Goal: Check status: Check status

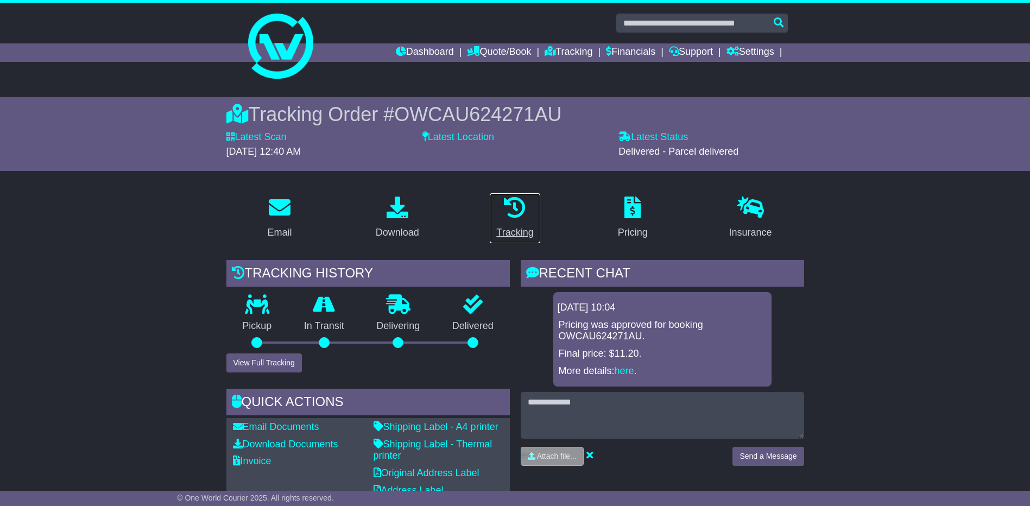
click at [519, 229] on div "Tracking" at bounding box center [514, 232] width 37 height 15
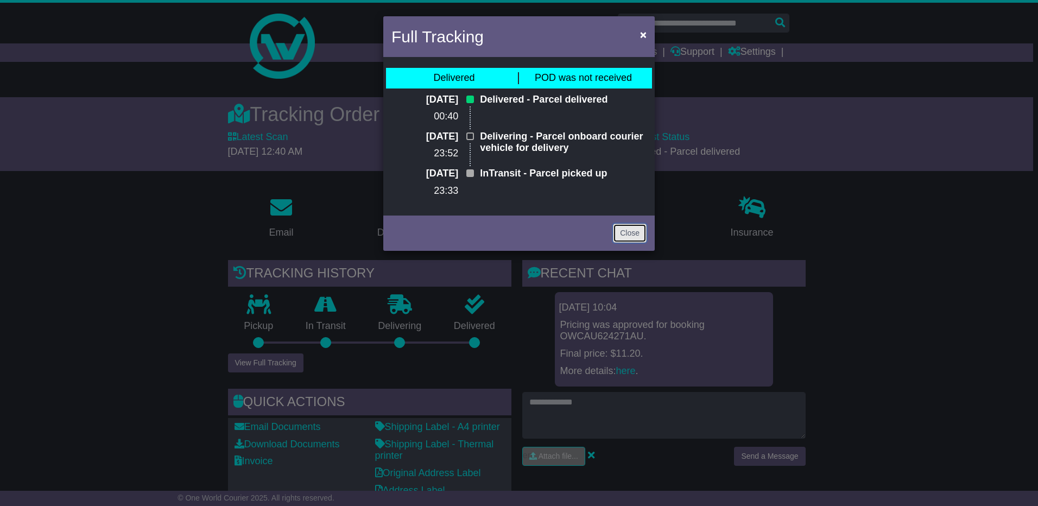
click at [624, 233] on link "Close" at bounding box center [630, 233] width 34 height 19
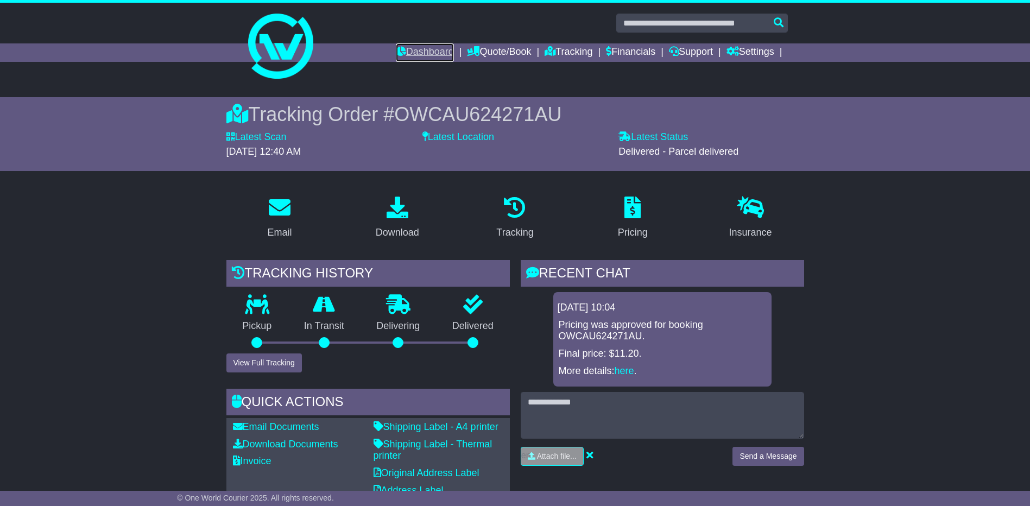
click at [432, 53] on link "Dashboard" at bounding box center [425, 52] width 58 height 18
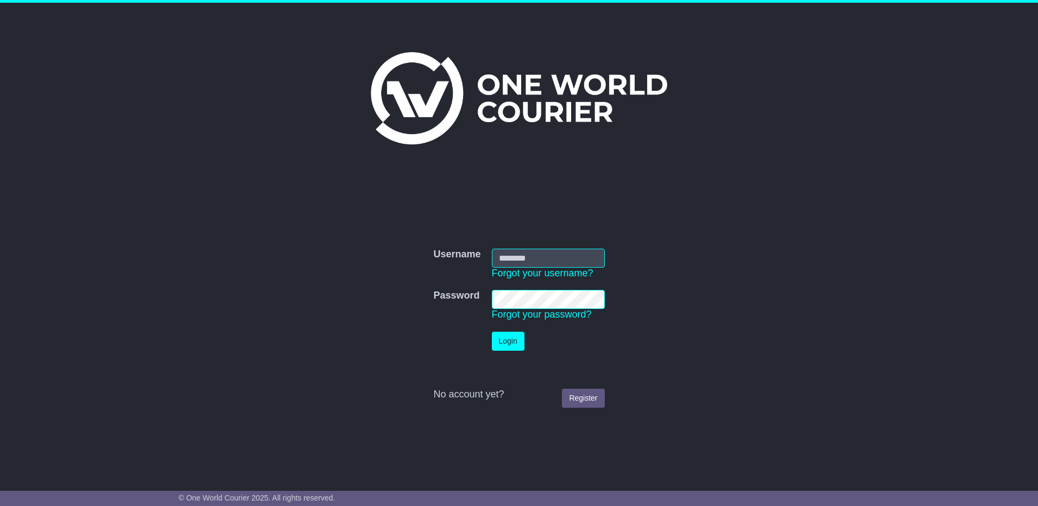
type input "**********"
click at [511, 345] on button "Login" at bounding box center [508, 341] width 33 height 19
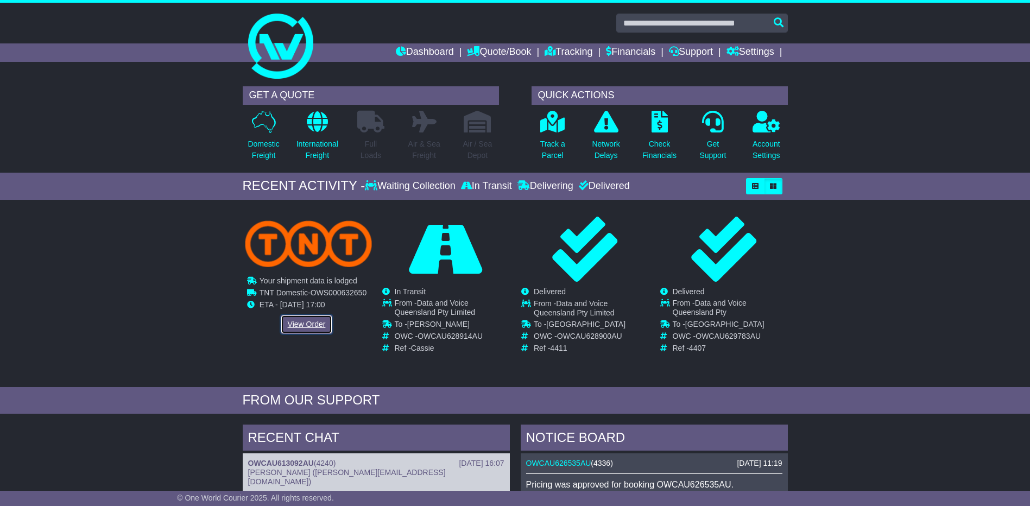
click at [301, 322] on link "View Order" at bounding box center [307, 324] width 52 height 19
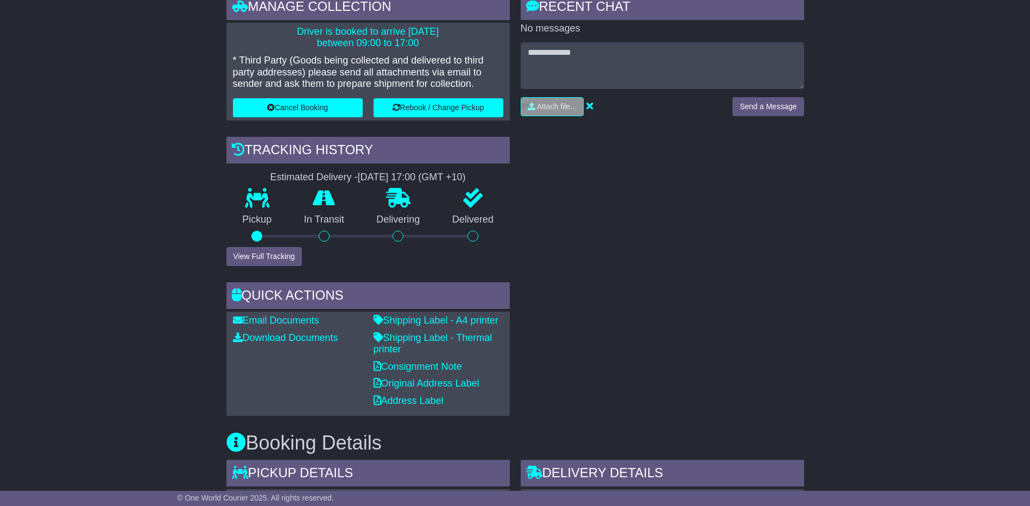
scroll to position [271, 0]
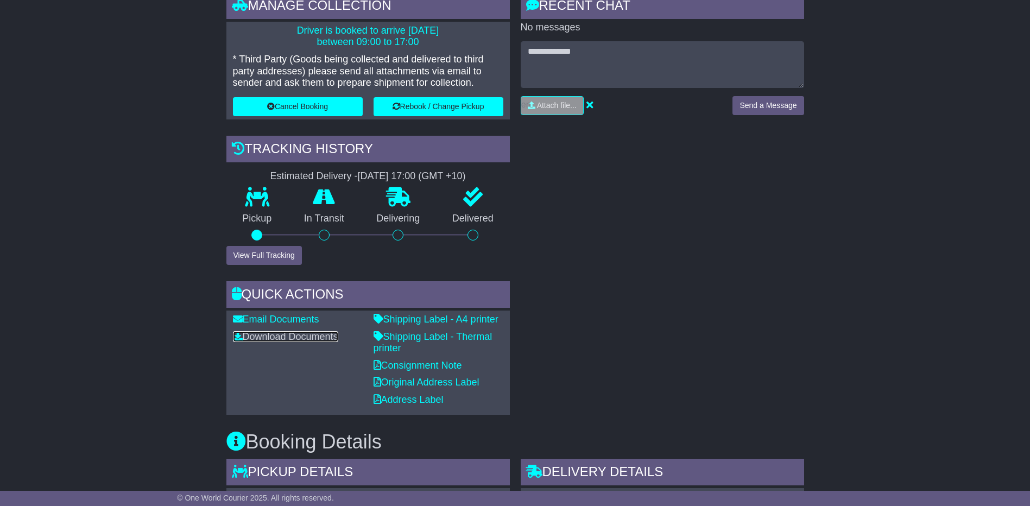
click at [275, 334] on link "Download Documents" at bounding box center [285, 336] width 105 height 11
